Goal: Check status: Check status

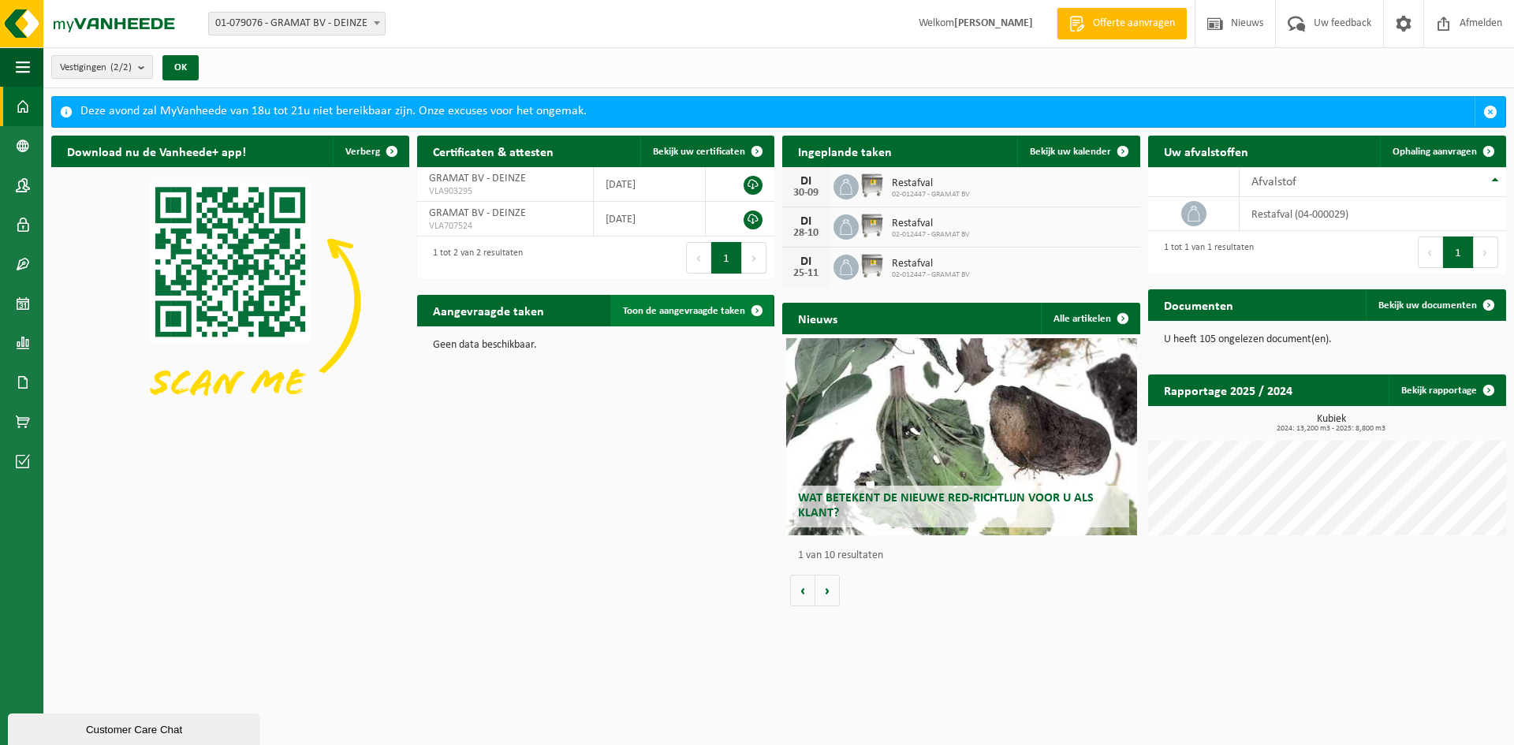
click at [459, 308] on span "Toon de aangevraagde taken" at bounding box center [684, 311] width 122 height 10
